Goal: Information Seeking & Learning: Learn about a topic

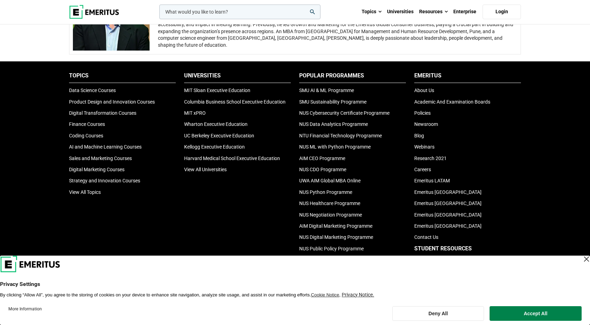
scroll to position [1431, 0]
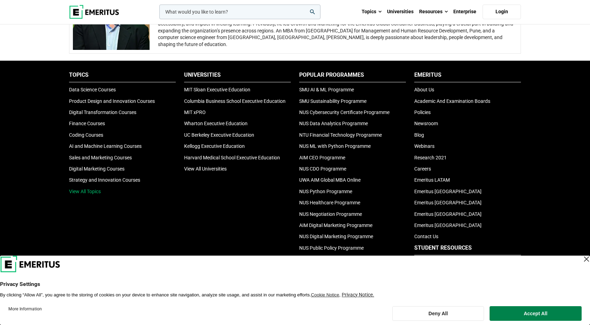
click at [88, 189] on link "View All Topics" at bounding box center [85, 192] width 32 height 6
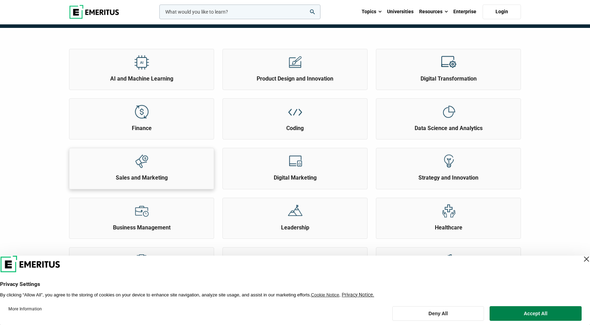
scroll to position [70, 0]
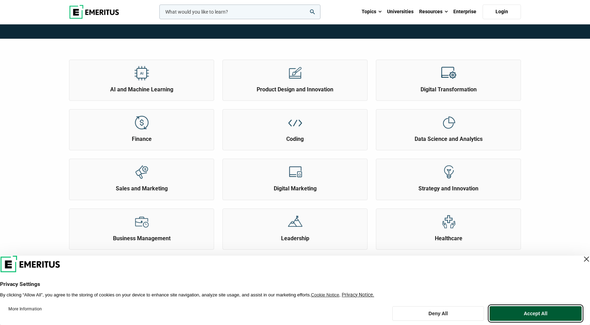
click at [522, 310] on button "Accept All" at bounding box center [536, 313] width 92 height 15
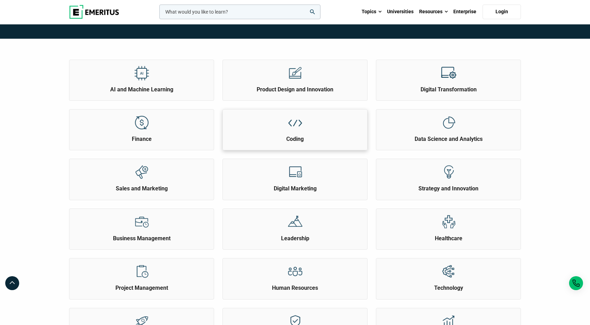
click at [305, 120] on div at bounding box center [295, 123] width 26 height 26
click at [189, 88] on h2 "AI and Machine Learning" at bounding box center [141, 90] width 141 height 8
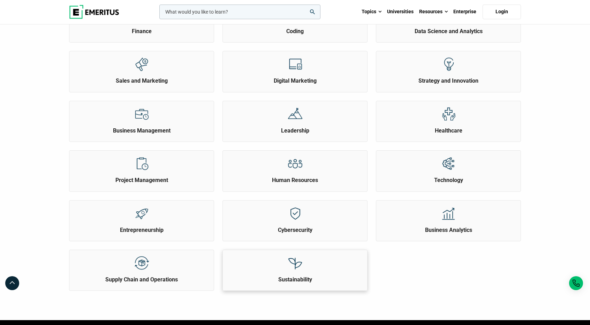
scroll to position [314, 0]
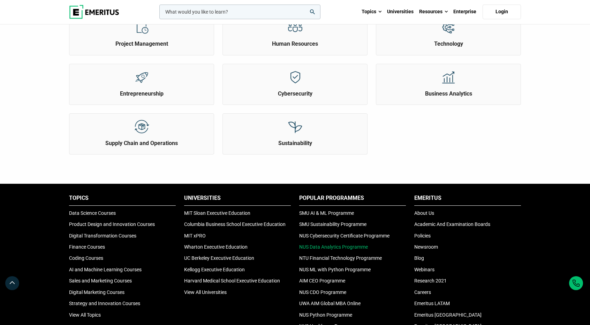
click at [348, 244] on link "NUS Data Analytics Programme" at bounding box center [333, 247] width 69 height 6
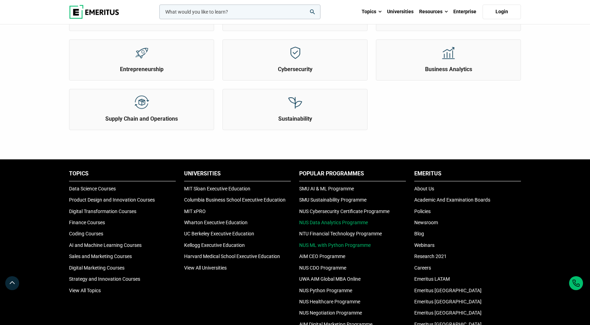
scroll to position [384, 0]
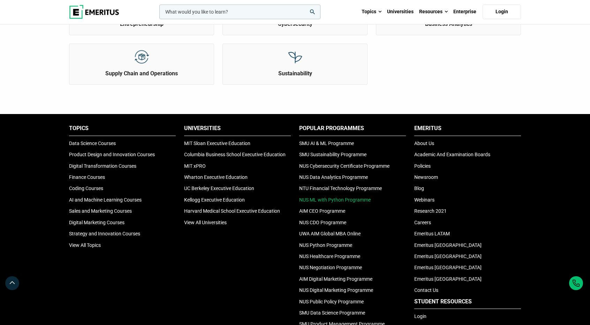
click at [350, 200] on link "NUS ML with Python Programme" at bounding box center [335, 200] width 72 height 6
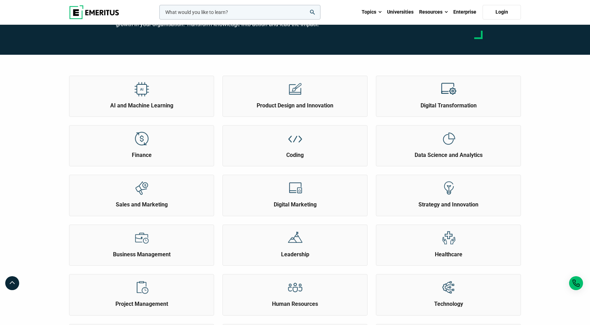
scroll to position [0, 0]
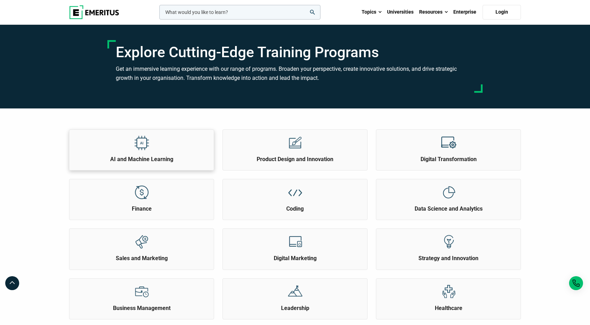
click at [172, 156] on h2 "AI and Machine Learning" at bounding box center [141, 160] width 141 height 8
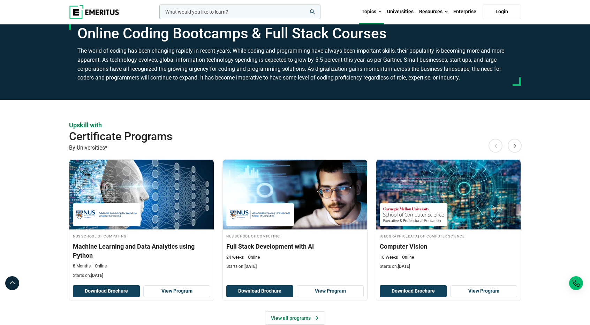
scroll to position [70, 0]
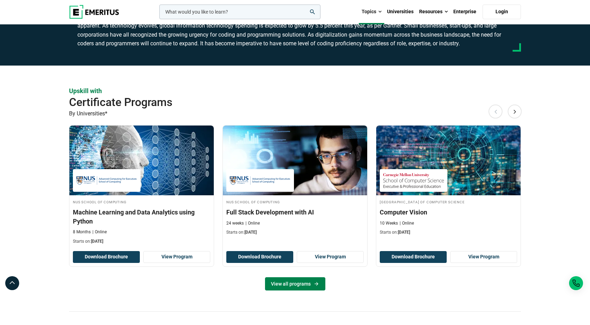
click at [285, 283] on link "View all programs" at bounding box center [295, 283] width 60 height 13
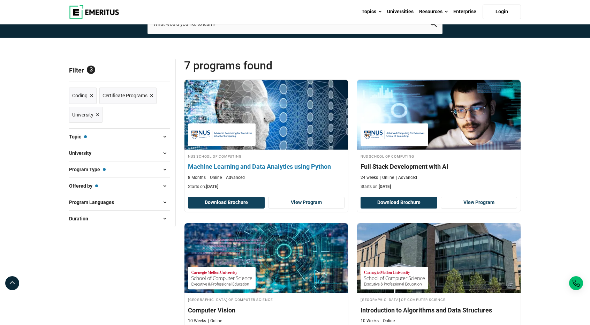
scroll to position [70, 0]
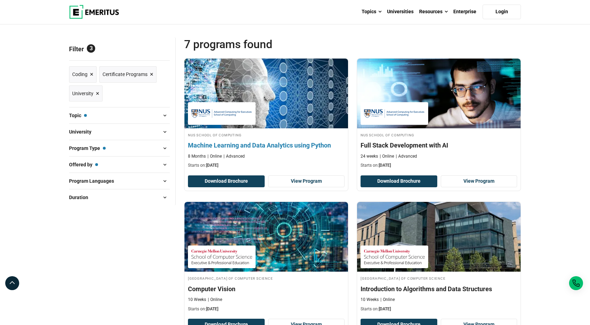
click at [292, 132] on h4 "NUS School of Computing" at bounding box center [266, 135] width 157 height 6
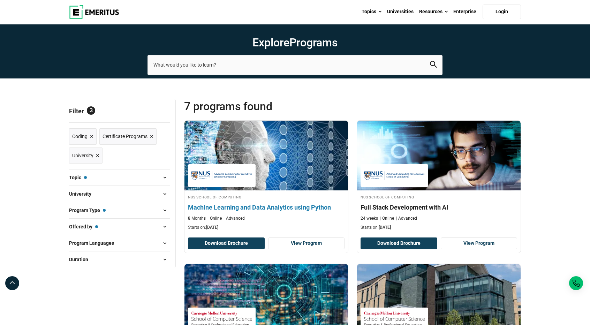
scroll to position [0, 0]
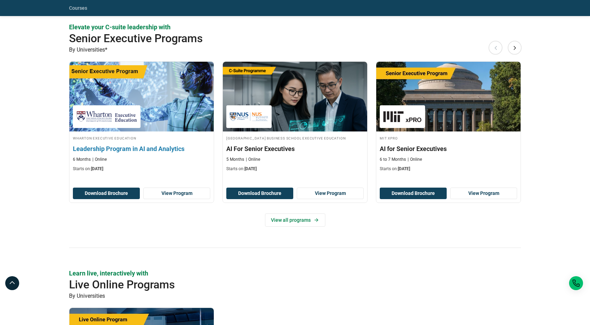
scroll to position [314, 0]
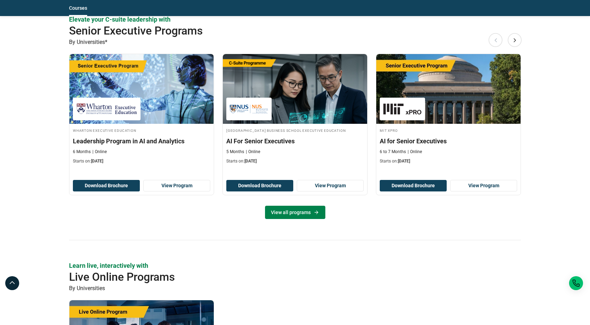
click at [302, 211] on link "View all programs" at bounding box center [295, 212] width 60 height 13
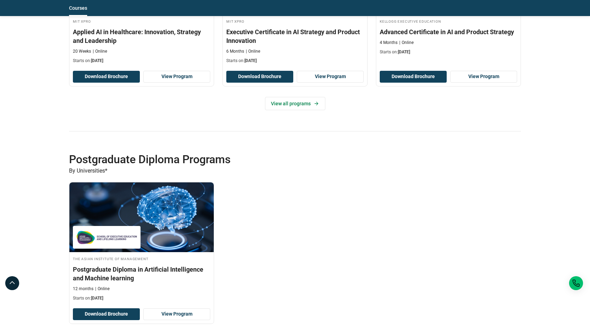
scroll to position [1396, 0]
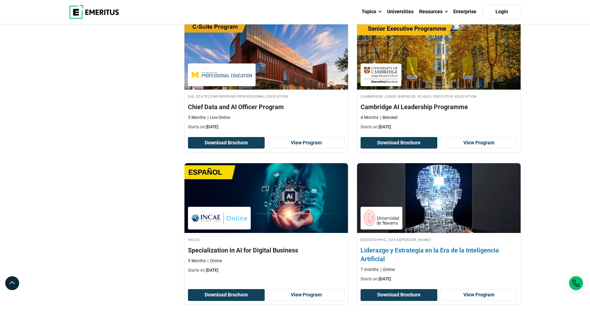
scroll to position [384, 0]
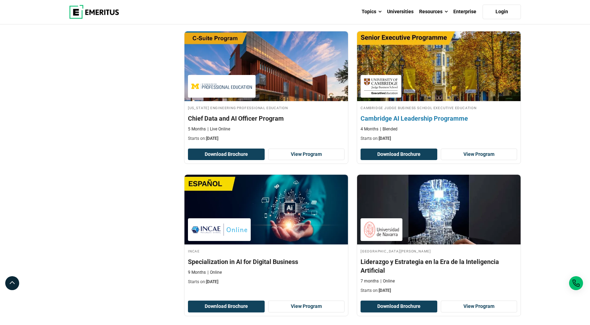
click at [392, 118] on h4 "Cambridge AI Leadership Programme" at bounding box center [439, 118] width 157 height 9
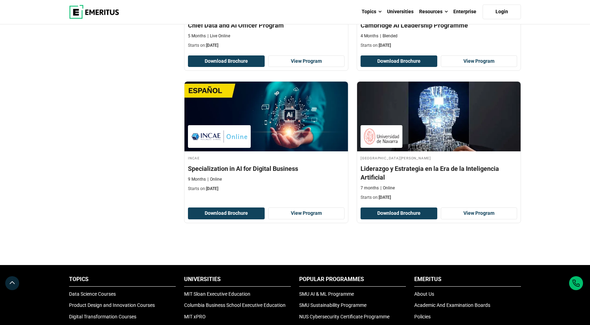
scroll to position [454, 0]
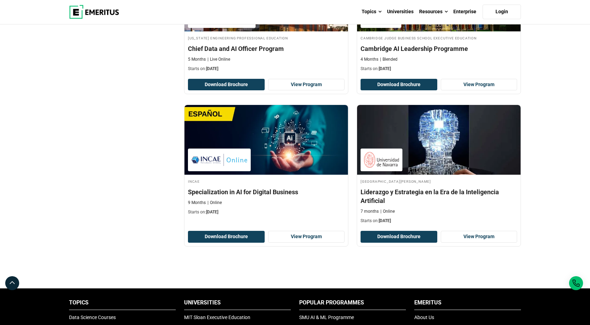
click at [3, 59] on div "Explore Programs leadership marketing project management data science product m…" at bounding box center [295, 115] width 590 height 1088
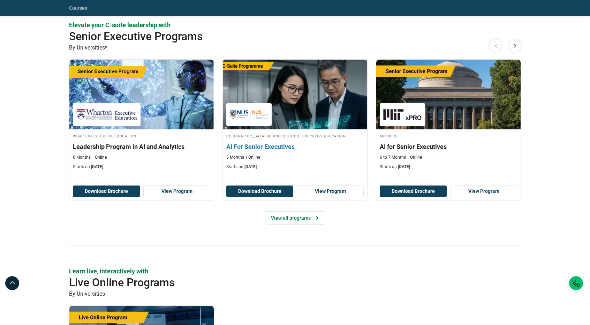
scroll to position [314, 0]
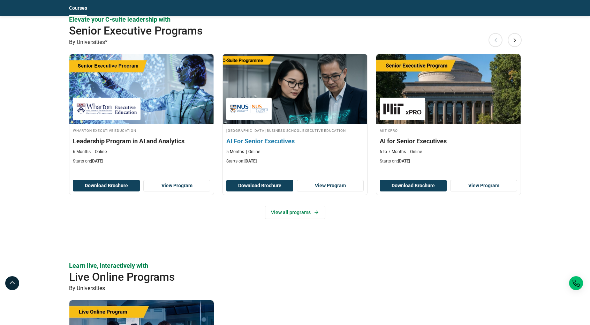
click at [274, 146] on h3 "AI For Senior Executives" at bounding box center [294, 141] width 137 height 9
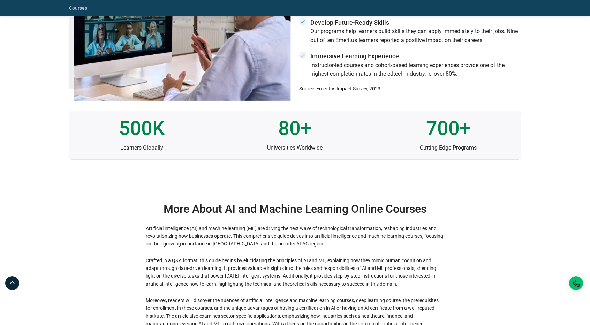
scroll to position [2094, 0]
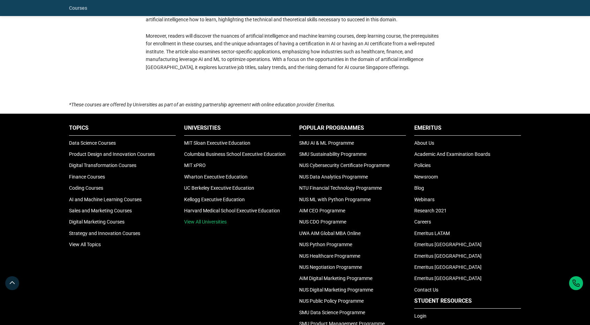
click at [197, 219] on link "View All Universities" at bounding box center [205, 222] width 43 height 6
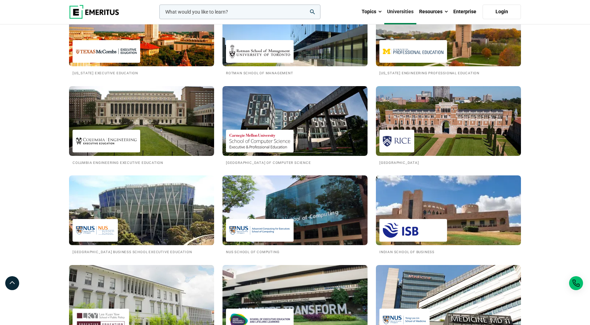
scroll to position [523, 0]
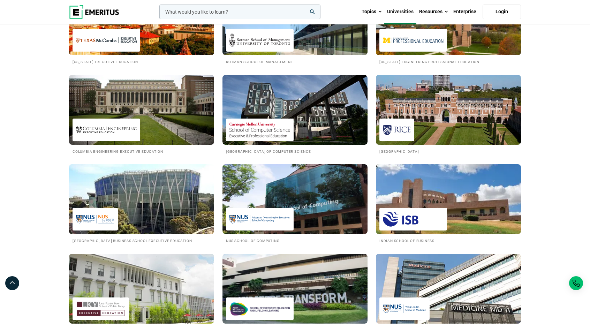
click at [162, 190] on img at bounding box center [142, 199] width 160 height 77
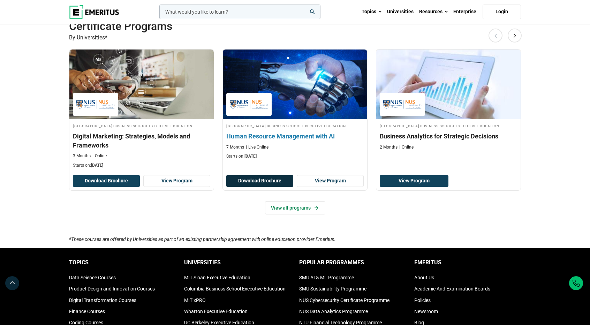
scroll to position [523, 0]
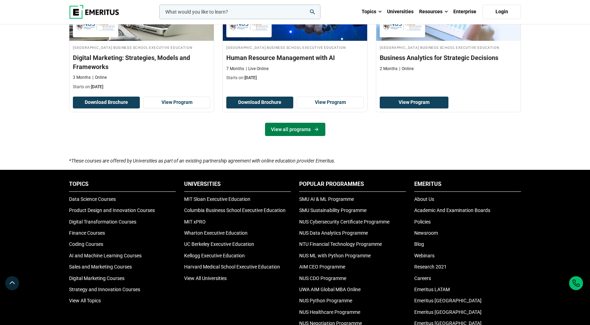
click at [296, 136] on link "View all programs" at bounding box center [295, 129] width 60 height 13
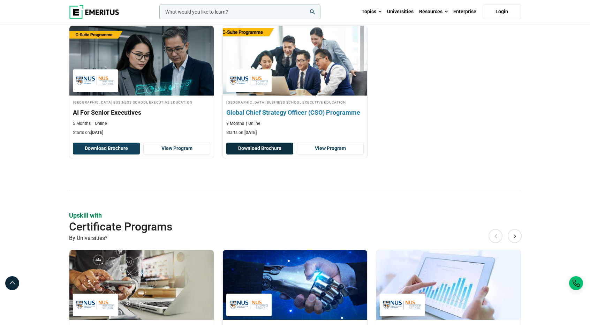
scroll to position [419, 0]
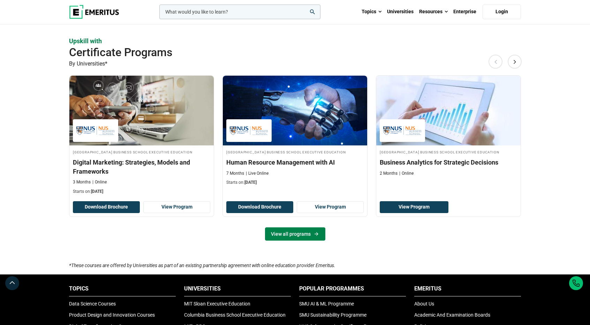
click at [293, 241] on link "View all programs" at bounding box center [295, 234] width 60 height 13
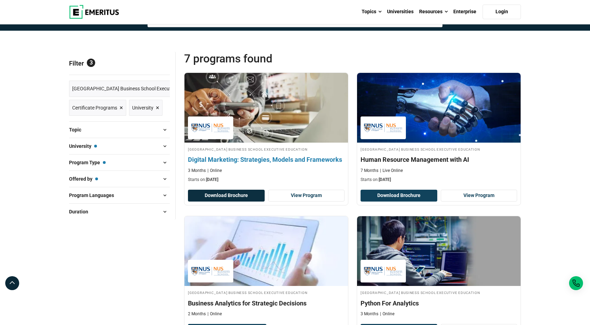
scroll to position [70, 0]
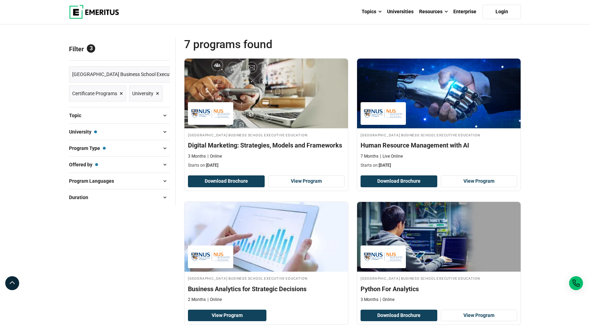
click at [121, 92] on span "×" at bounding box center [121, 94] width 3 height 10
click at [121, 93] on span "×" at bounding box center [121, 94] width 3 height 10
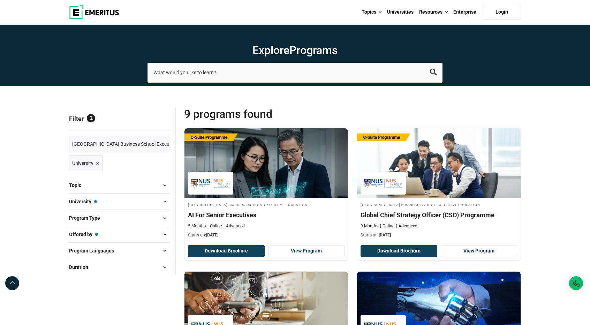
click at [98, 162] on span "×" at bounding box center [97, 163] width 3 height 10
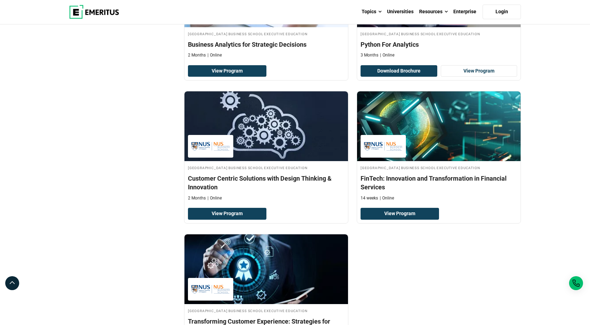
scroll to position [419, 0]
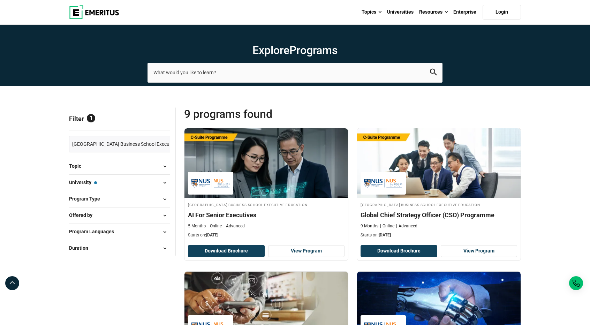
click at [122, 180] on button "University — National University of Singapore Business School Executive Educati…" at bounding box center [119, 183] width 101 height 10
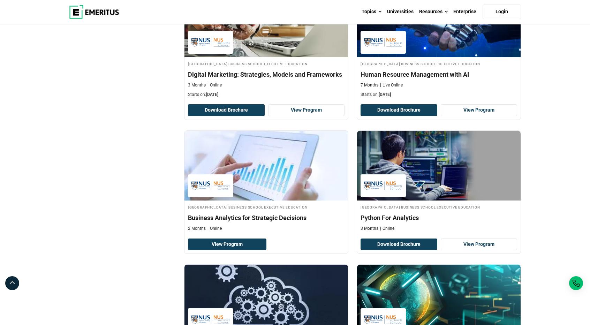
scroll to position [140, 0]
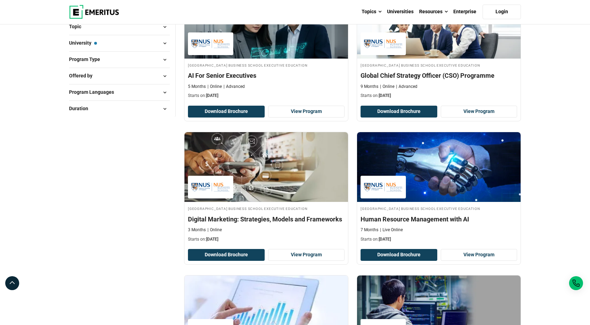
click at [136, 97] on div "Program Languages English ( 9 )" at bounding box center [119, 92] width 101 height 16
click at [137, 94] on button "Program Languages" at bounding box center [119, 92] width 101 height 10
click at [140, 93] on button "Program Languages" at bounding box center [119, 92] width 101 height 10
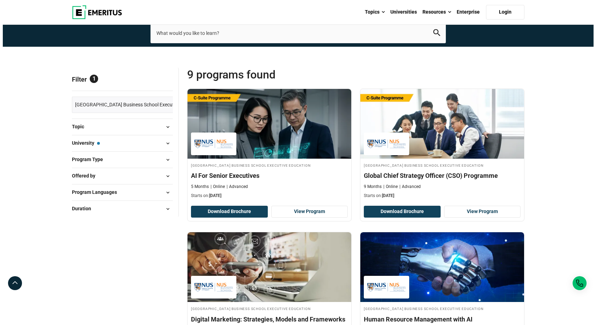
scroll to position [0, 0]
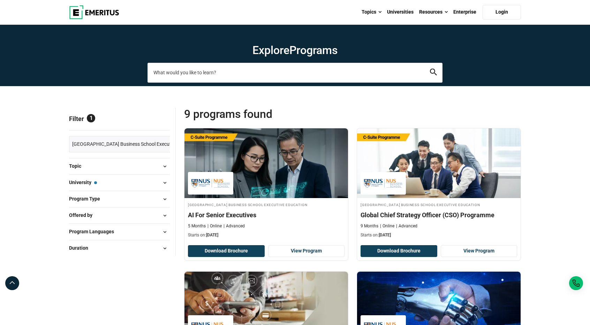
click at [308, 77] on input "search-page" at bounding box center [295, 73] width 295 height 20
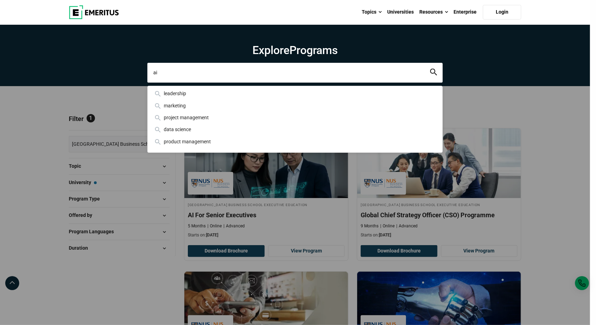
type input "ai"
click at [430, 69] on button "search" at bounding box center [433, 73] width 7 height 8
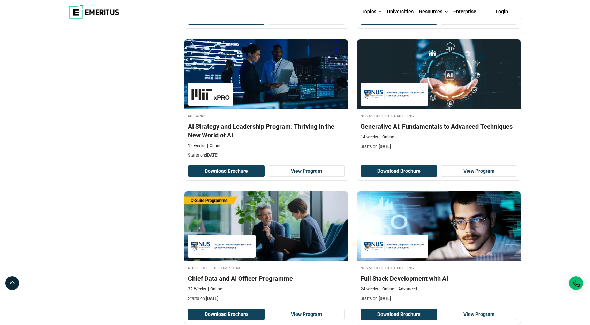
scroll to position [663, 0]
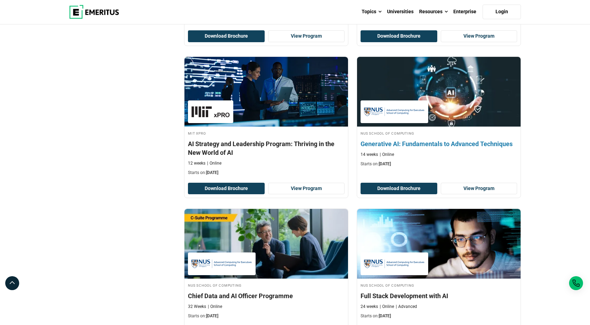
click at [504, 140] on h4 "Generative AI: Fundamentals to Advanced Techniques" at bounding box center [439, 144] width 157 height 9
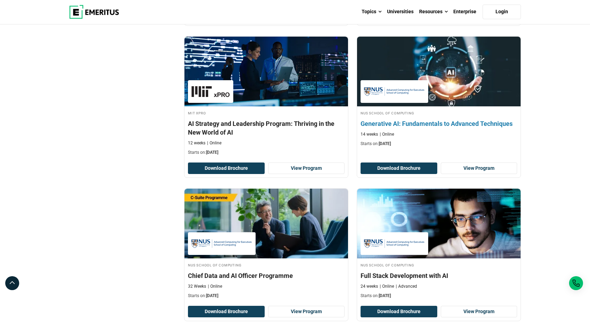
scroll to position [698, 0]
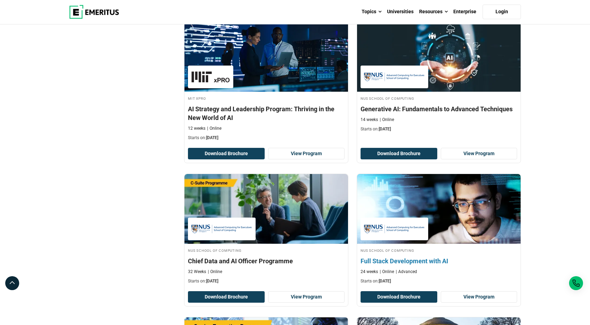
click at [446, 210] on img at bounding box center [439, 209] width 180 height 77
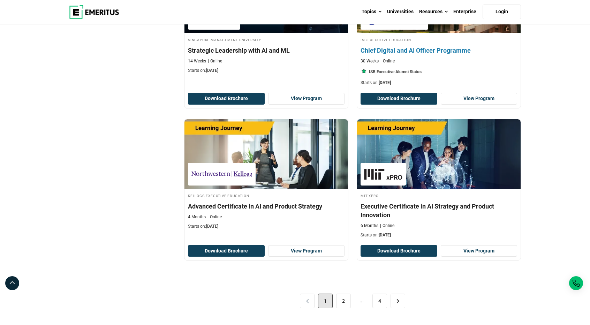
scroll to position [1361, 0]
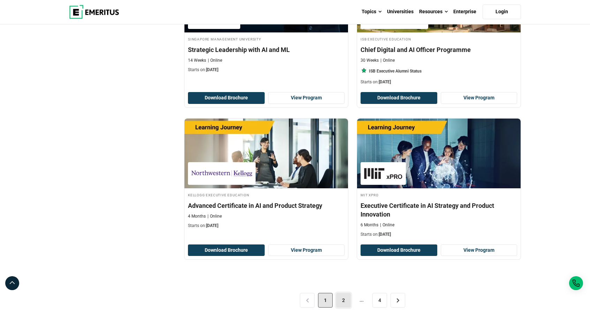
click at [345, 297] on link "2" at bounding box center [343, 300] width 15 height 15
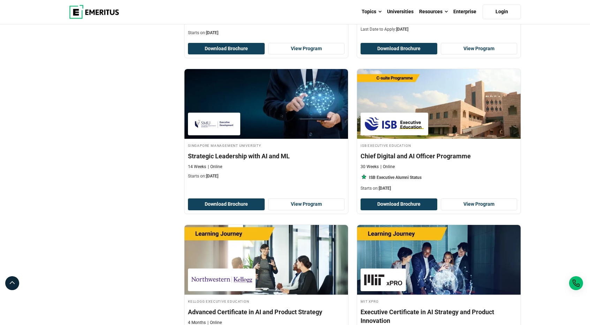
scroll to position [1117, 0]
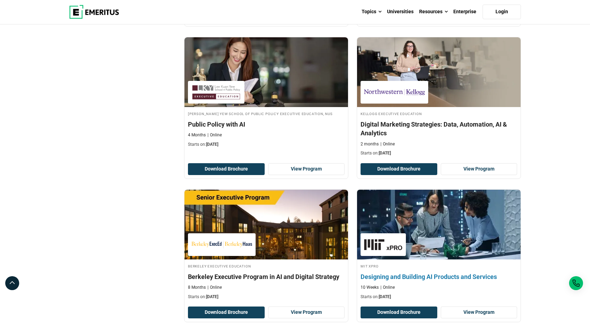
scroll to position [1466, 0]
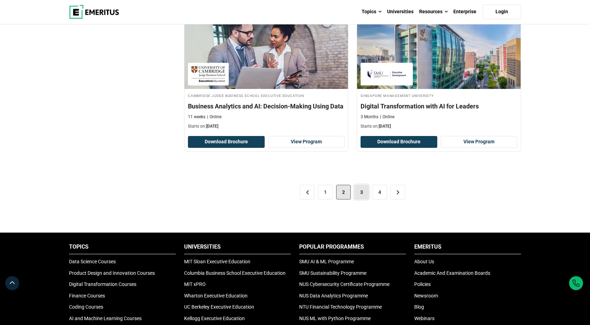
click at [362, 188] on link "3" at bounding box center [362, 192] width 15 height 15
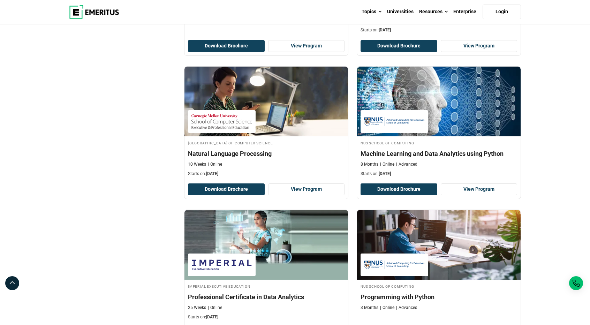
scroll to position [1012, 0]
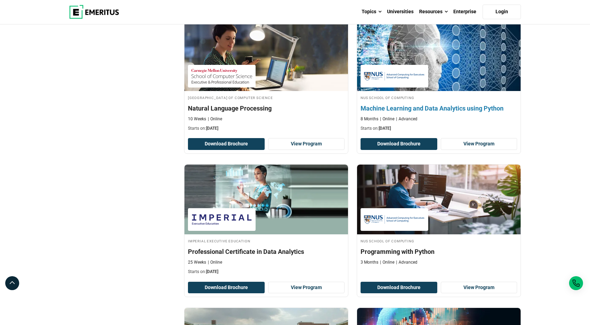
click at [437, 104] on h4 "Machine Learning and Data Analytics using Python" at bounding box center [439, 108] width 157 height 9
